Goal: Task Accomplishment & Management: Manage account settings

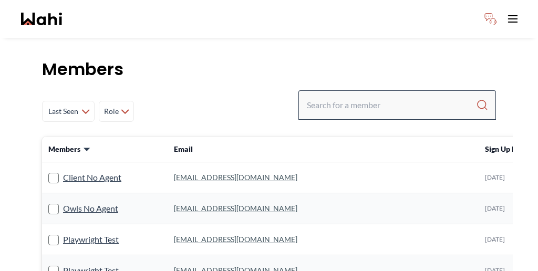
click at [413, 90] on div at bounding box center [396, 104] width 197 height 29
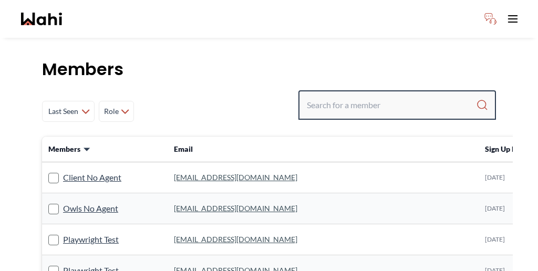
click at [396, 96] on input "Search input" at bounding box center [391, 105] width 169 height 19
type input "c"
type input "[PERSON_NAME]"
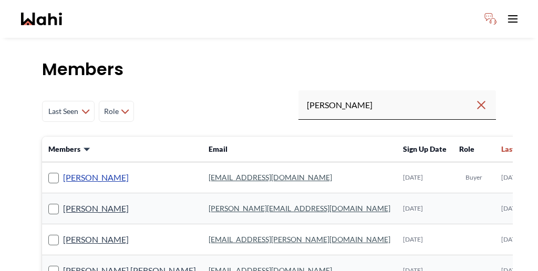
click at [89, 171] on link "[PERSON_NAME]" at bounding box center [96, 178] width 66 height 14
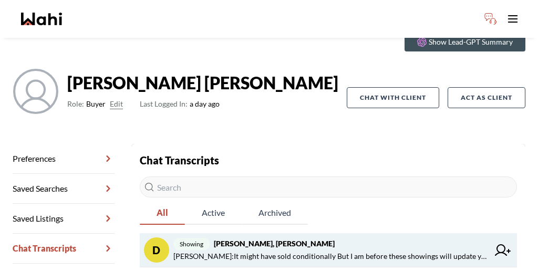
scroll to position [49, 0]
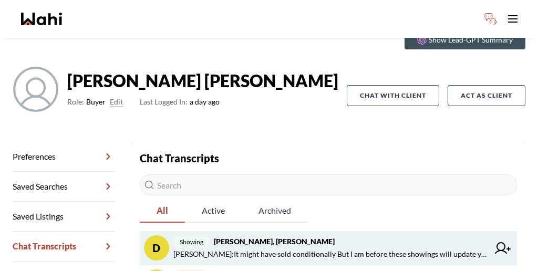
click at [253, 248] on span "[PERSON_NAME] : It might have sold conditionally But I am before these showings…" at bounding box center [330, 254] width 315 height 13
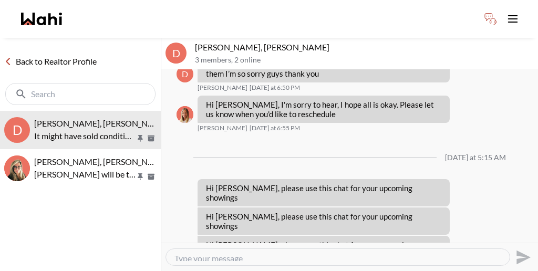
scroll to position [159, 0]
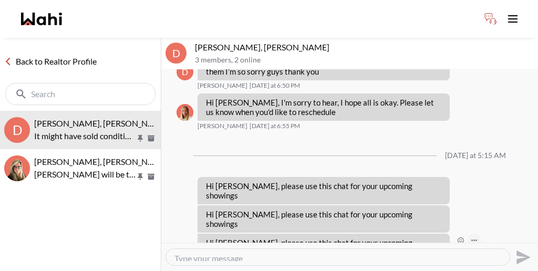
click at [471, 239] on icon "Open Message Actions Menu" at bounding box center [474, 240] width 6 height 2
click at [390, 123] on button "Delete" at bounding box center [415, 132] width 84 height 19
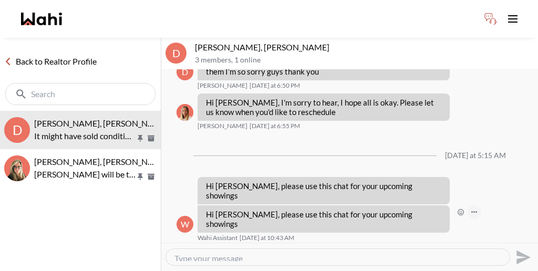
click at [471, 211] on icon "Open Message Actions Menu" at bounding box center [474, 212] width 6 height 2
click at [392, 109] on button "Delete" at bounding box center [415, 115] width 84 height 19
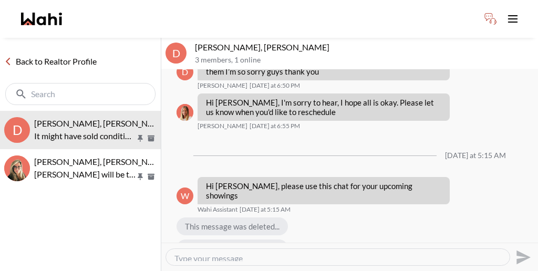
click at [471, 264] on icon "Open Message Actions Menu" at bounding box center [474, 265] width 6 height 2
click at [389, 148] on button "Delete" at bounding box center [415, 154] width 84 height 19
click at [391, 167] on button "Delete" at bounding box center [415, 171] width 84 height 19
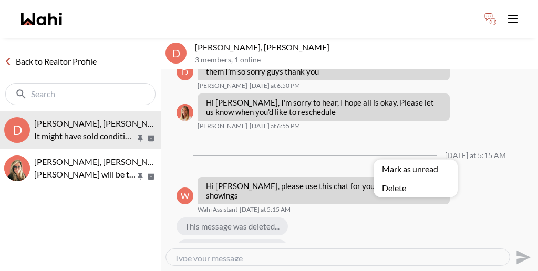
click at [395, 183] on button "Delete" at bounding box center [415, 187] width 84 height 19
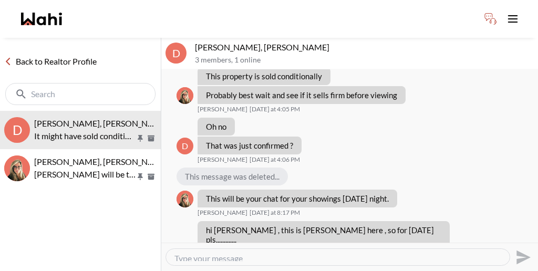
scroll to position [497, 0]
